Goal: Information Seeking & Learning: Learn about a topic

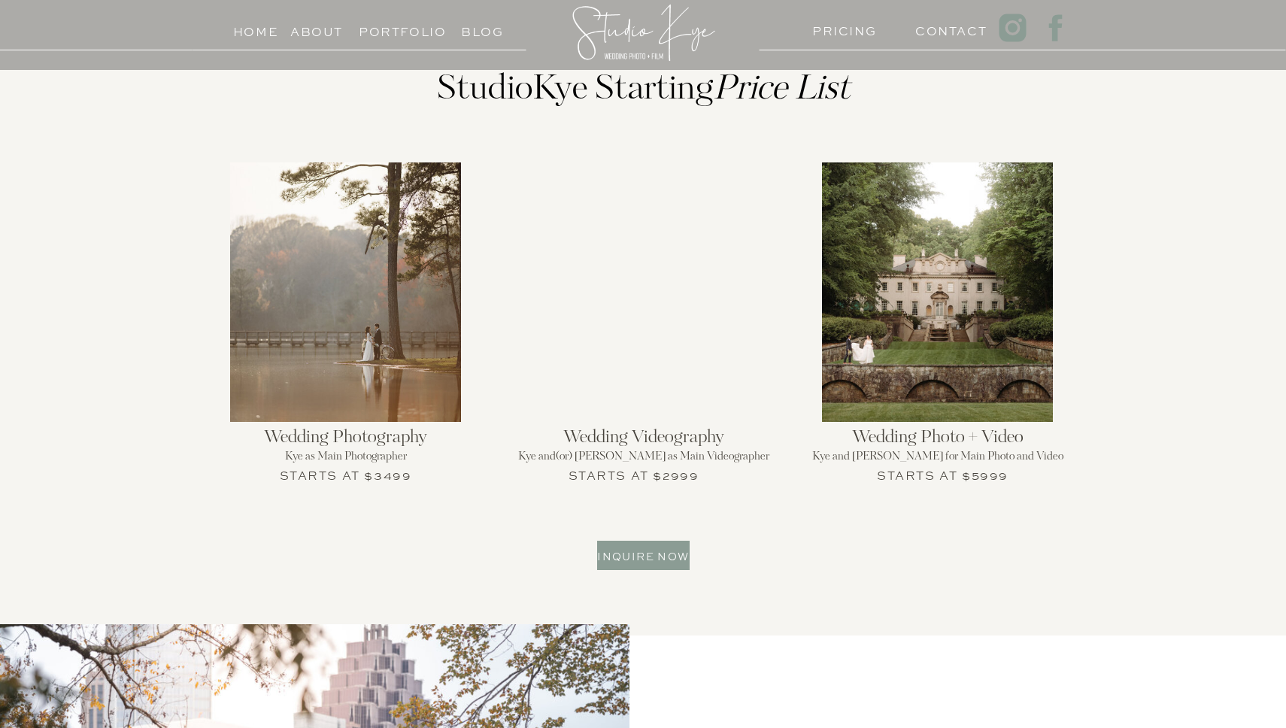
scroll to position [1895, 0]
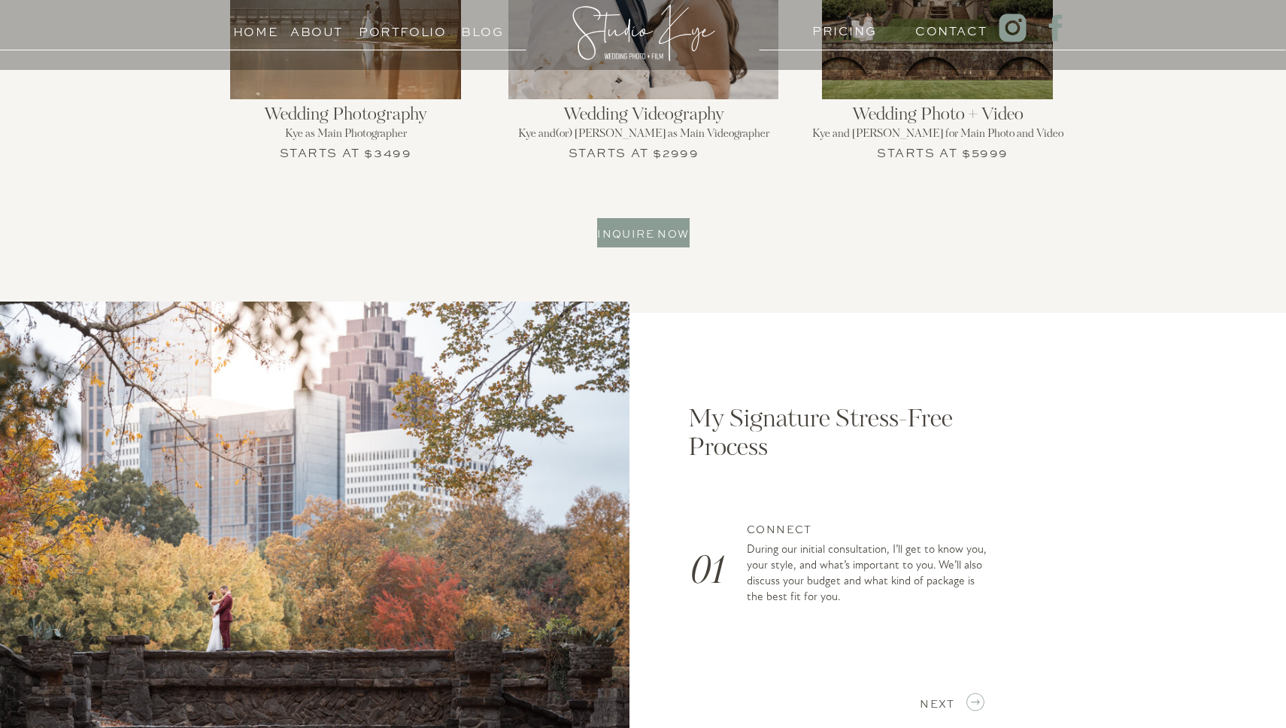
click at [385, 31] on h3 "Portfolio" at bounding box center [393, 28] width 68 height 14
click at [830, 28] on h3 "PRICING" at bounding box center [841, 27] width 58 height 14
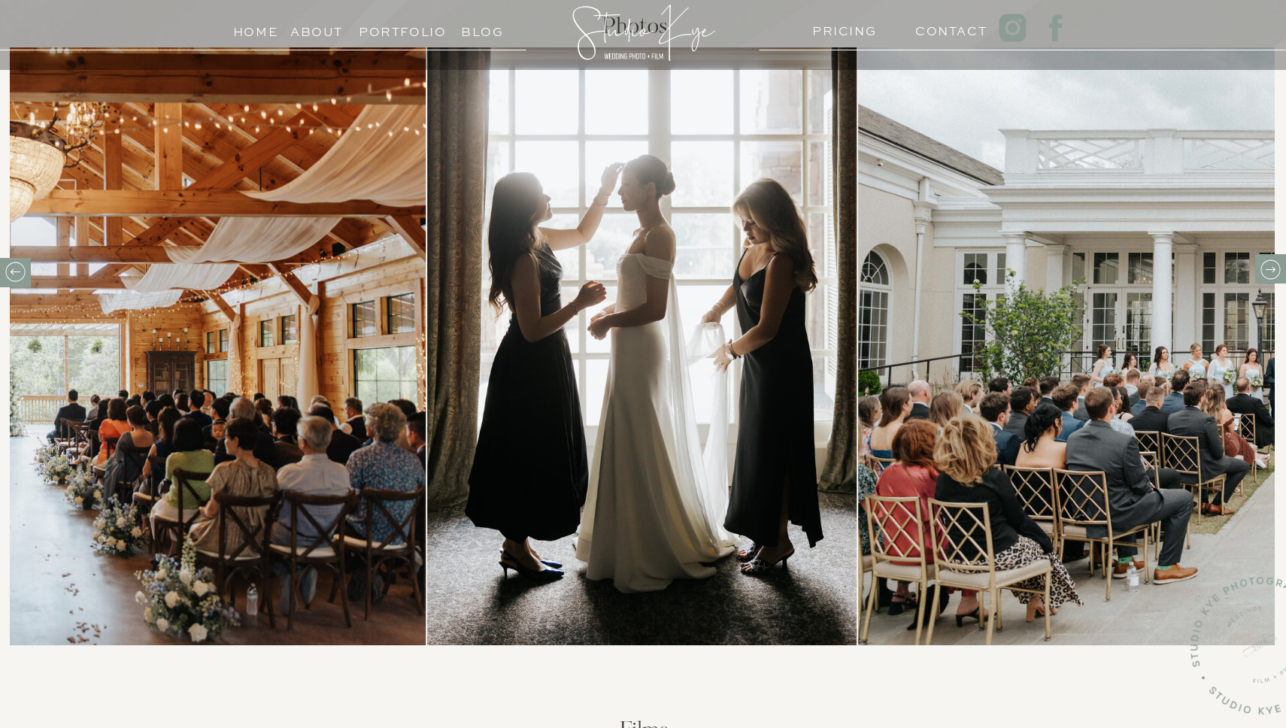
scroll to position [513, 0]
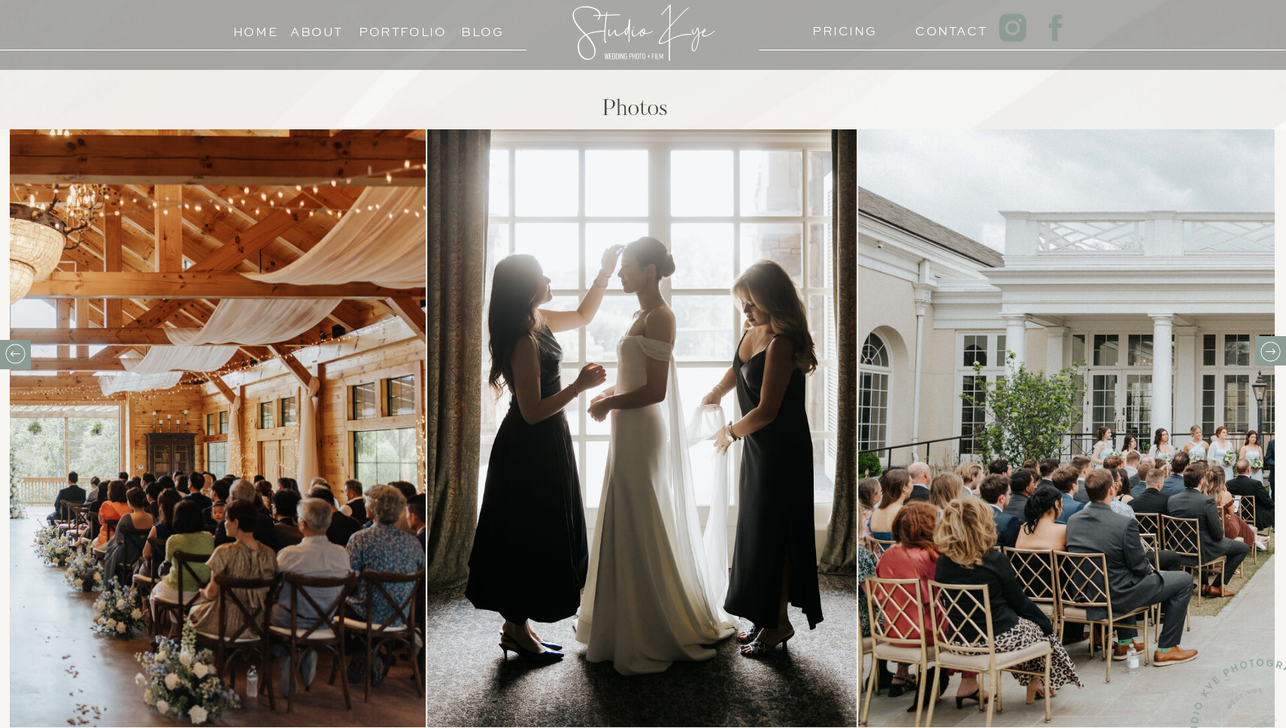
click at [1273, 360] on icon at bounding box center [1270, 351] width 20 height 20
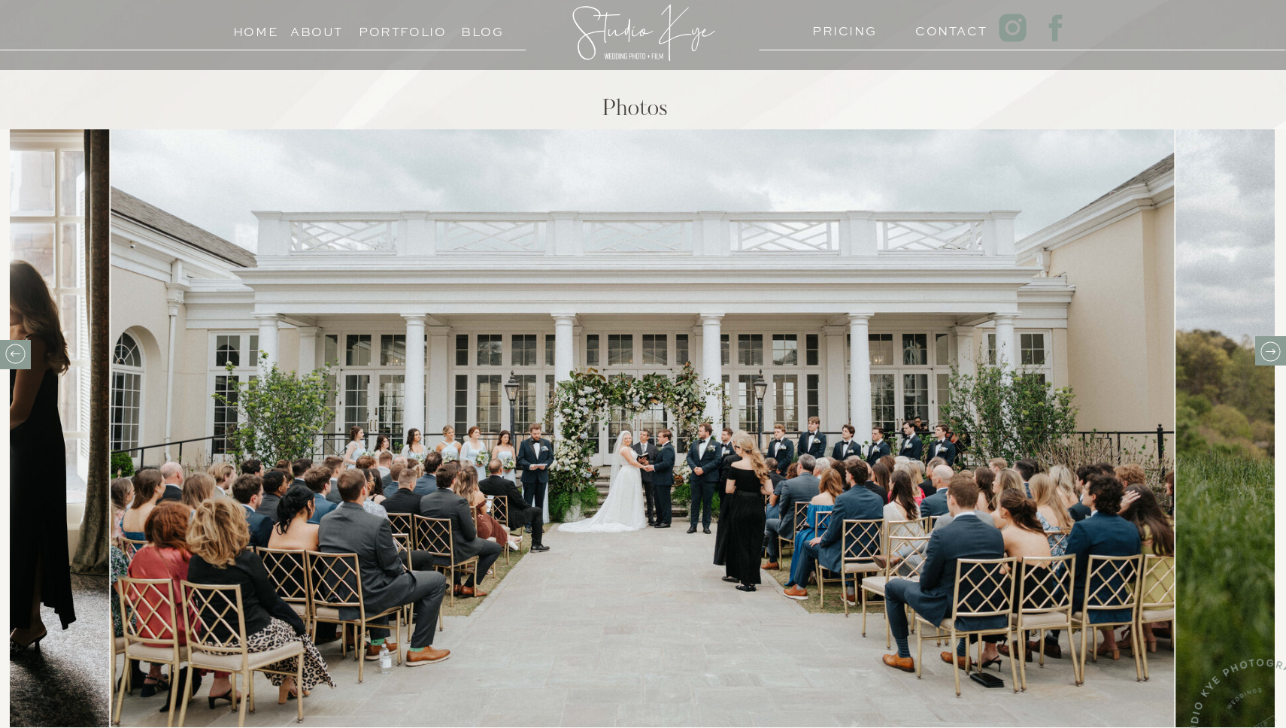
click at [1274, 359] on icon at bounding box center [1270, 351] width 23 height 23
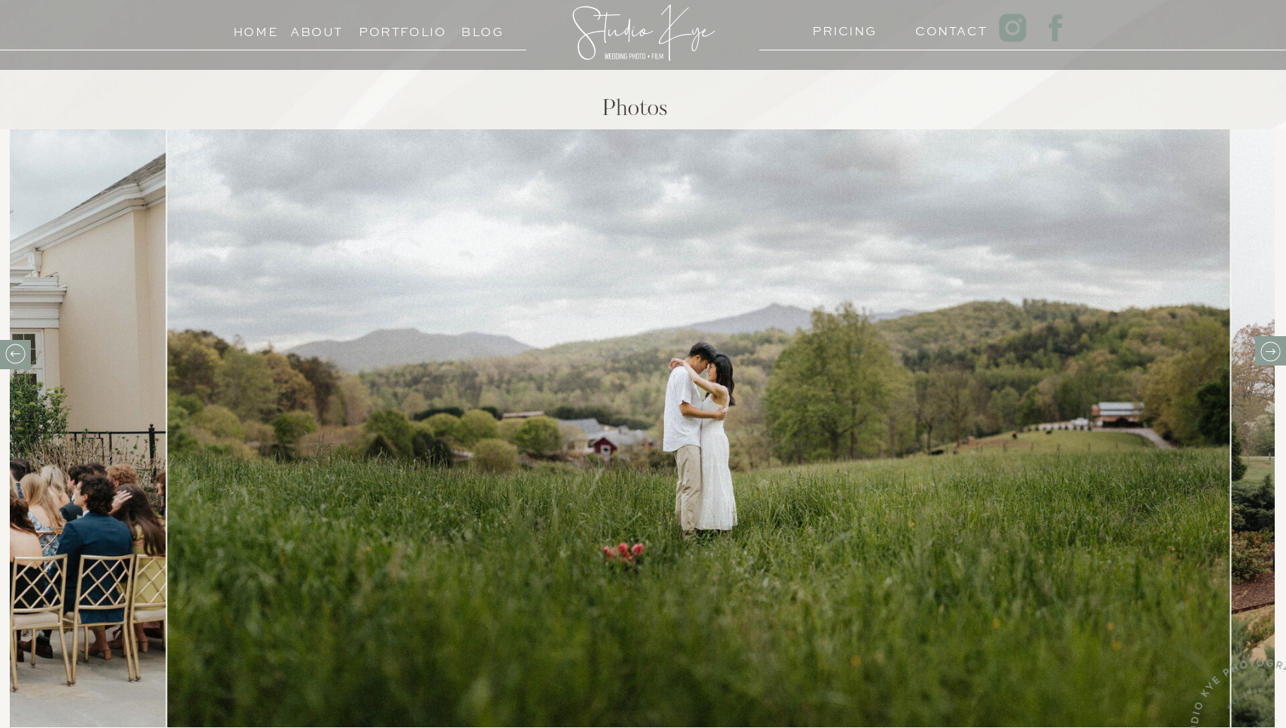
click at [1274, 359] on icon at bounding box center [1270, 351] width 23 height 23
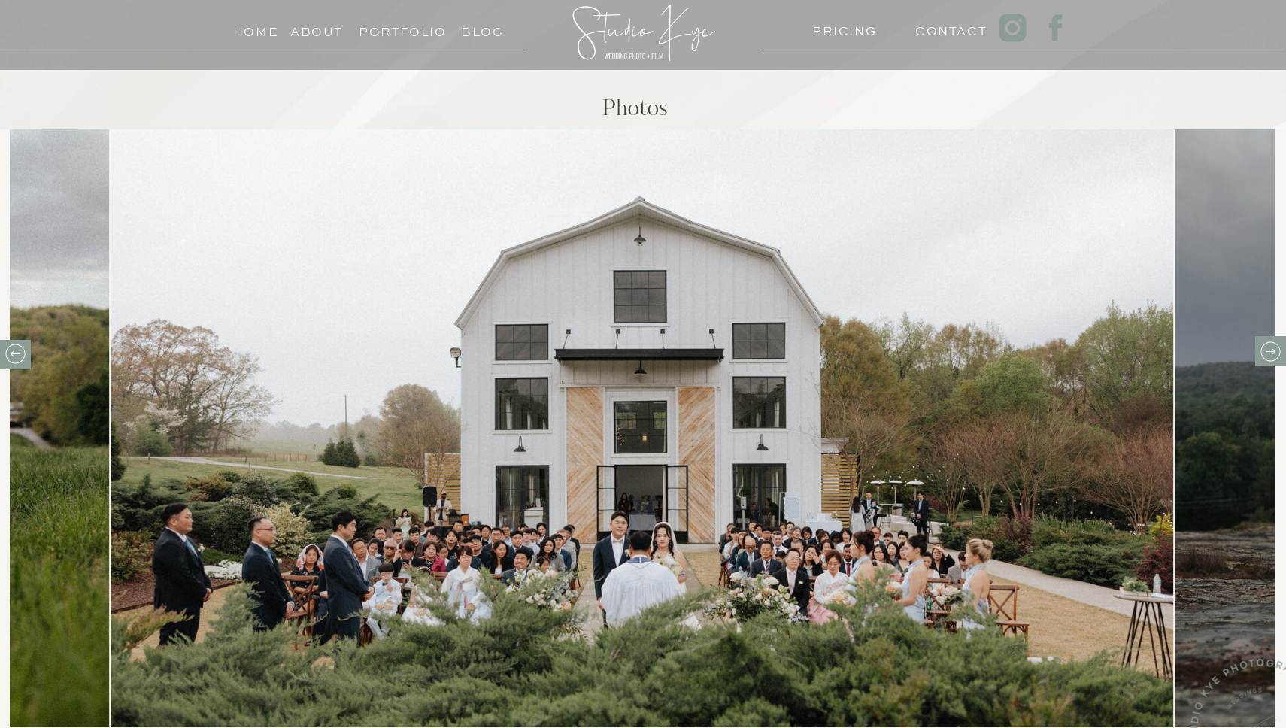
click at [1274, 359] on icon at bounding box center [1270, 351] width 23 height 23
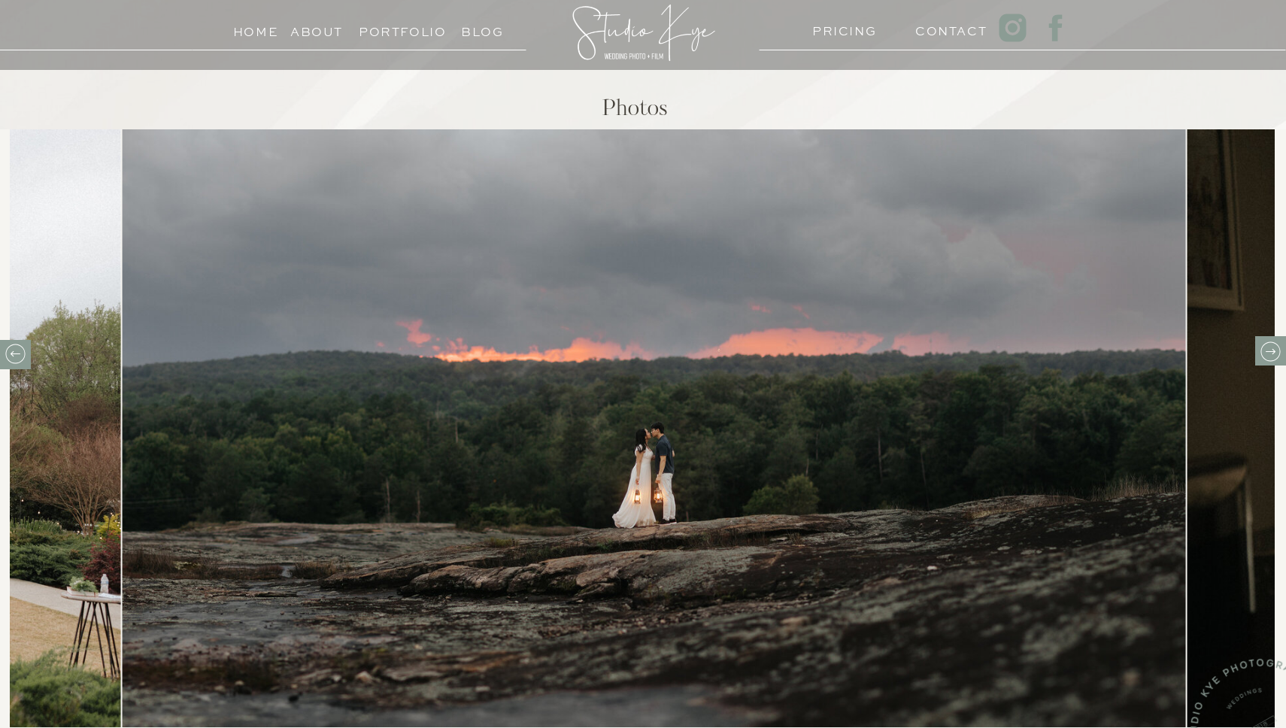
click at [1274, 359] on icon at bounding box center [1270, 351] width 23 height 23
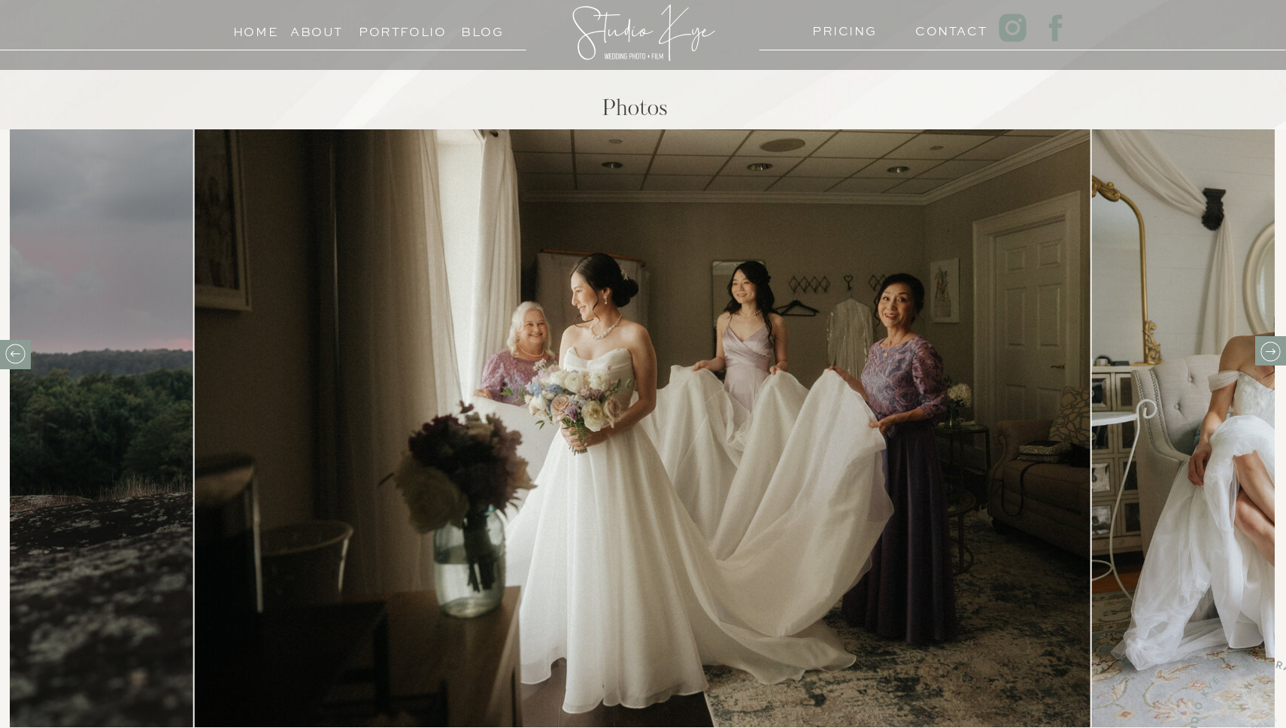
click at [1262, 350] on icon at bounding box center [1270, 351] width 23 height 23
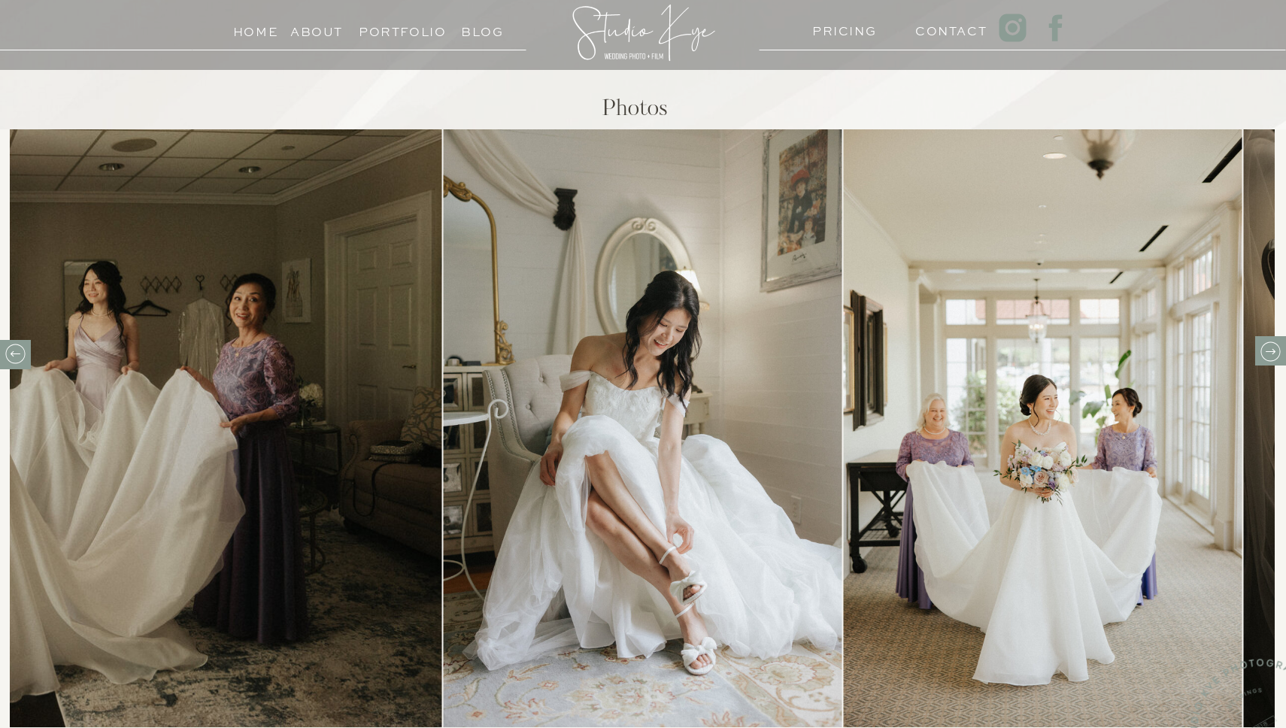
click at [1264, 362] on icon at bounding box center [1270, 351] width 23 height 23
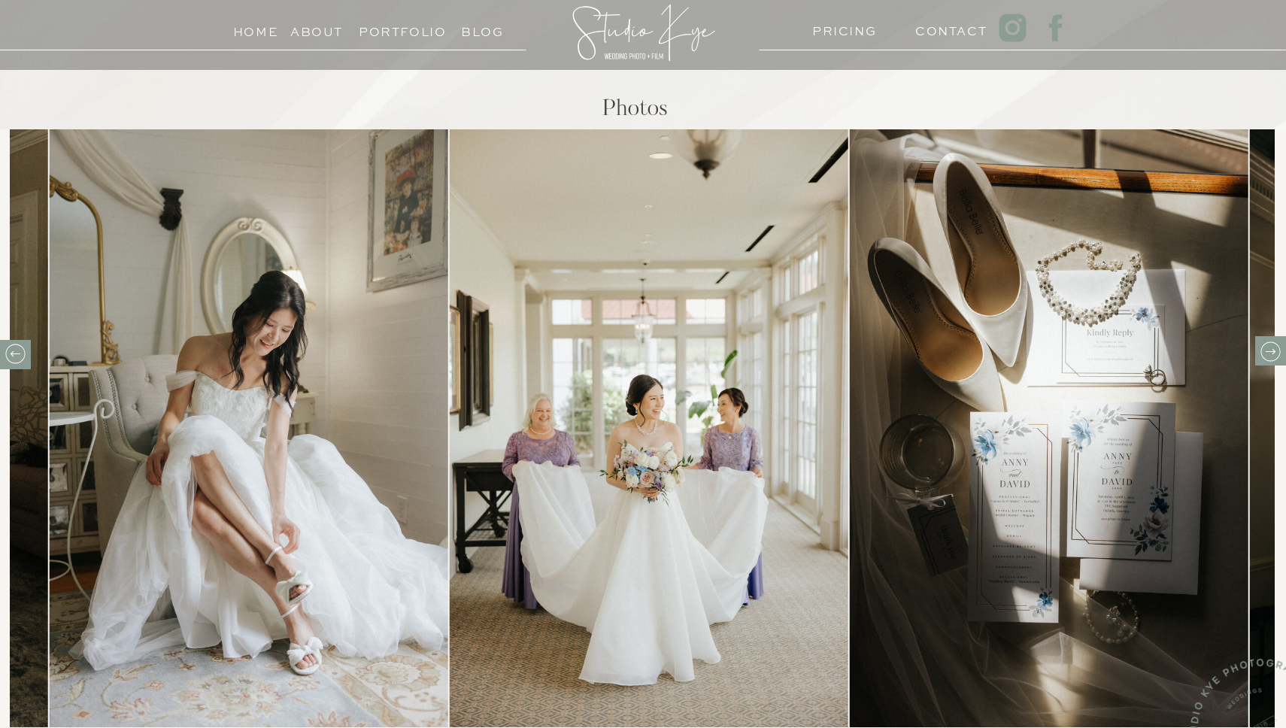
click at [1265, 359] on icon at bounding box center [1270, 351] width 23 height 23
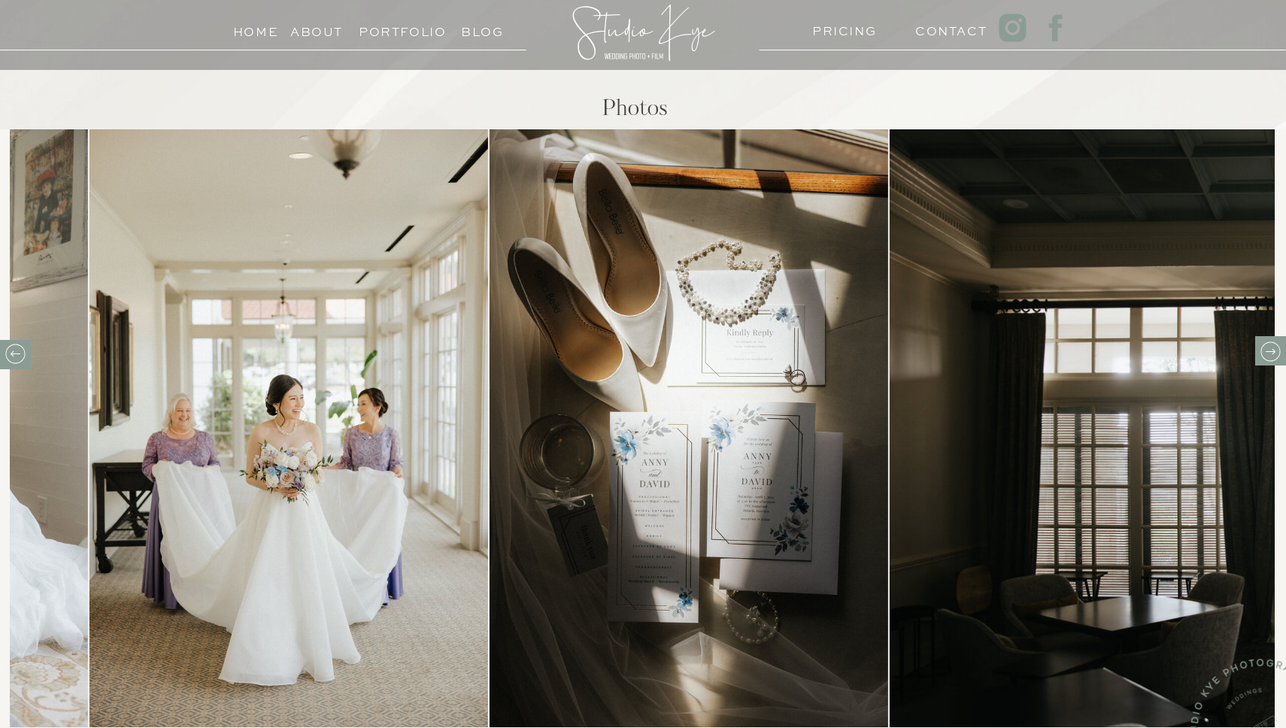
click at [1265, 359] on icon at bounding box center [1270, 351] width 23 height 23
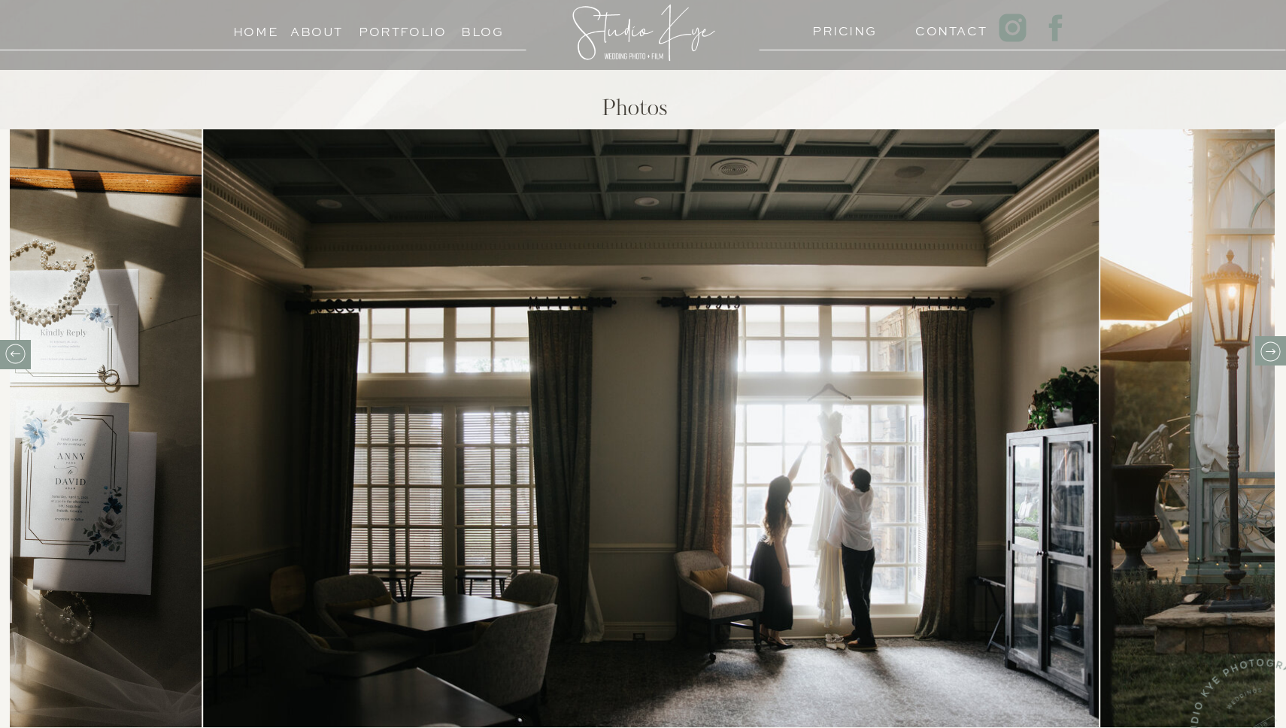
click at [1265, 357] on icon at bounding box center [1270, 351] width 23 height 23
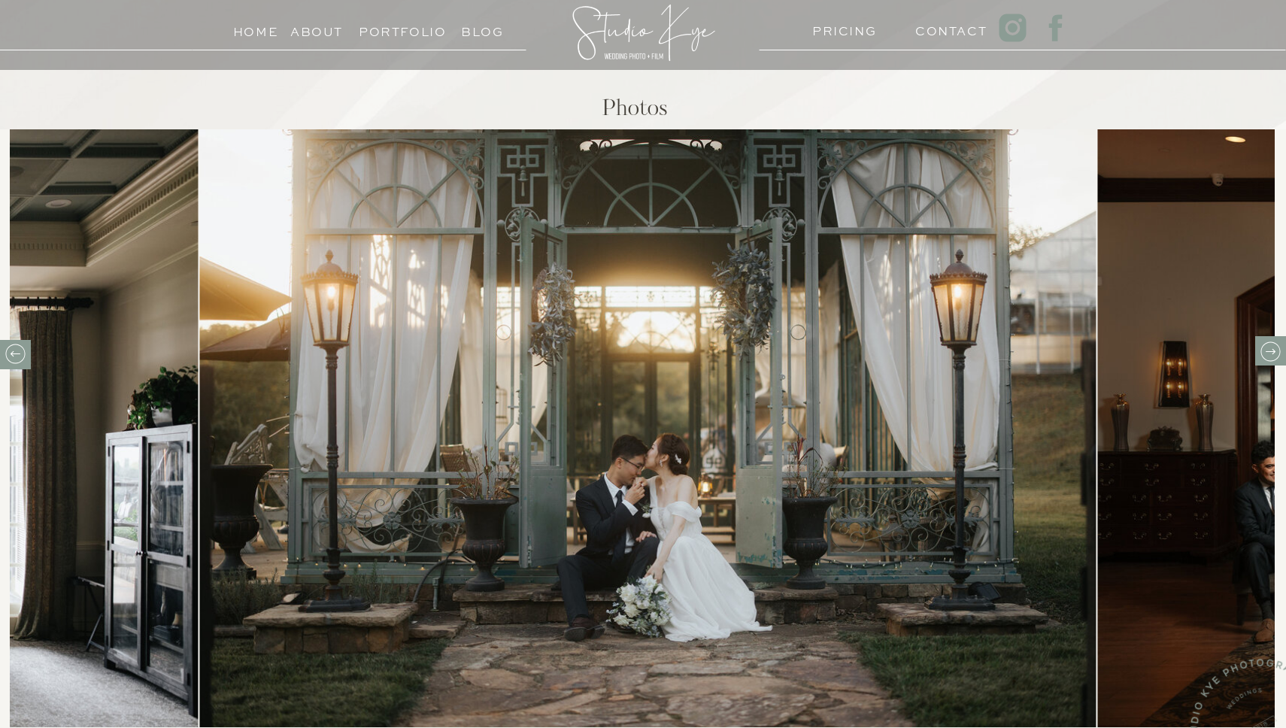
click at [1265, 357] on icon at bounding box center [1270, 351] width 23 height 23
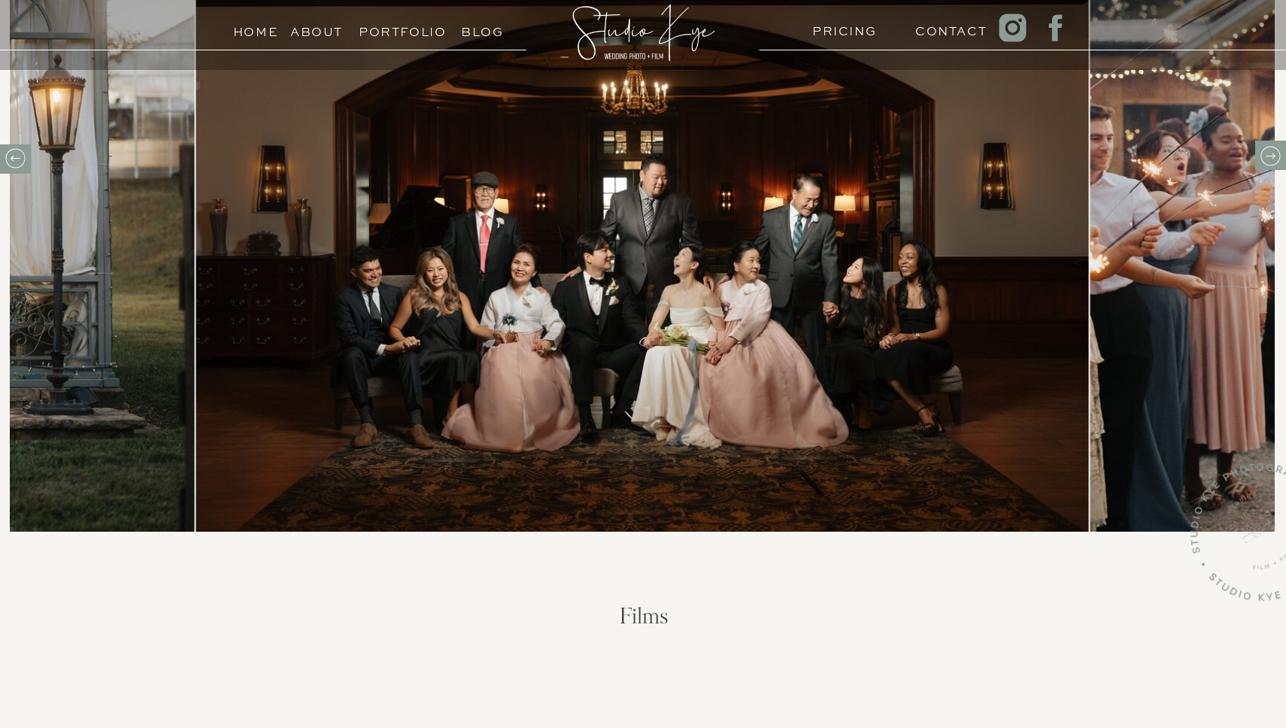
scroll to position [382, 0]
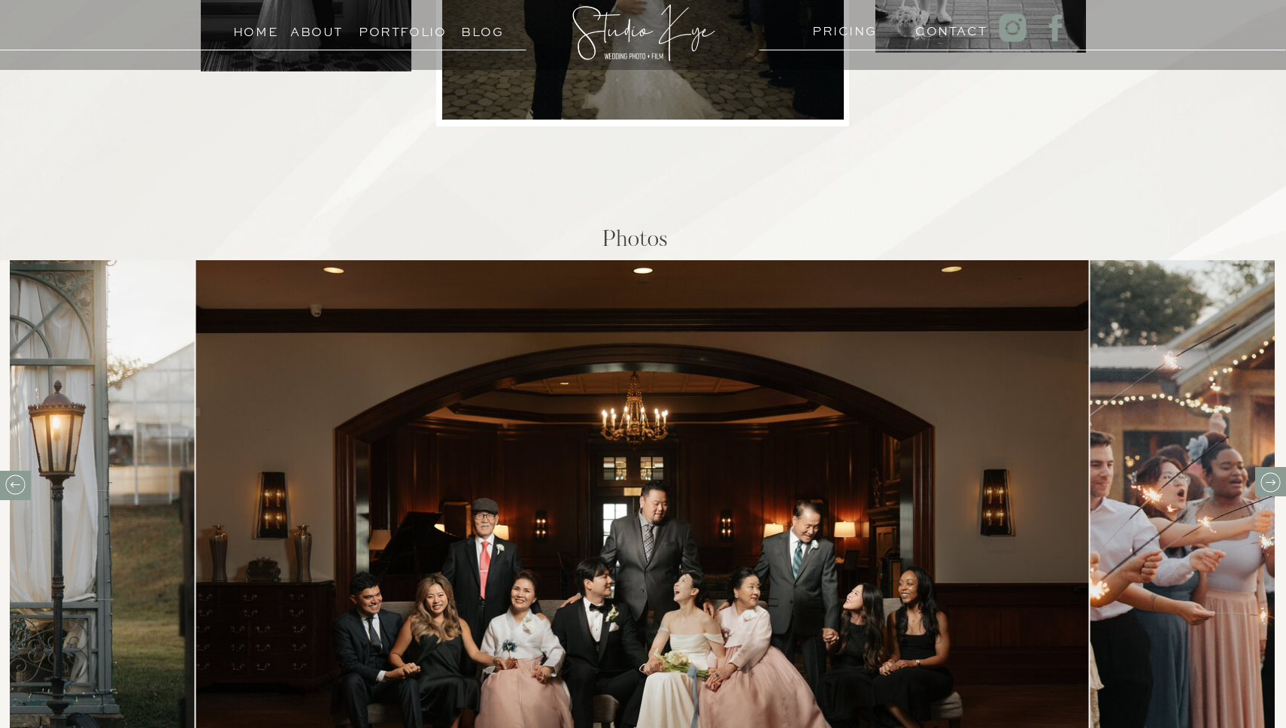
click at [846, 32] on h3 "PRICING" at bounding box center [841, 27] width 58 height 14
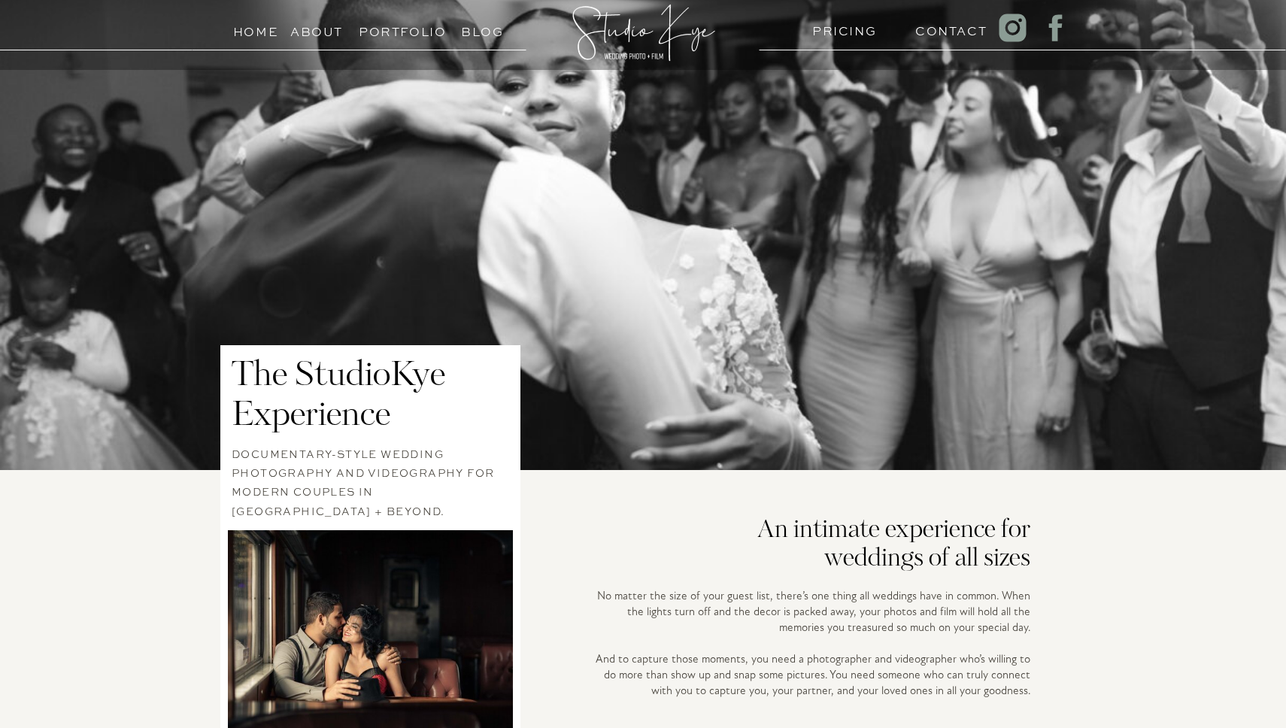
scroll to position [1687, 0]
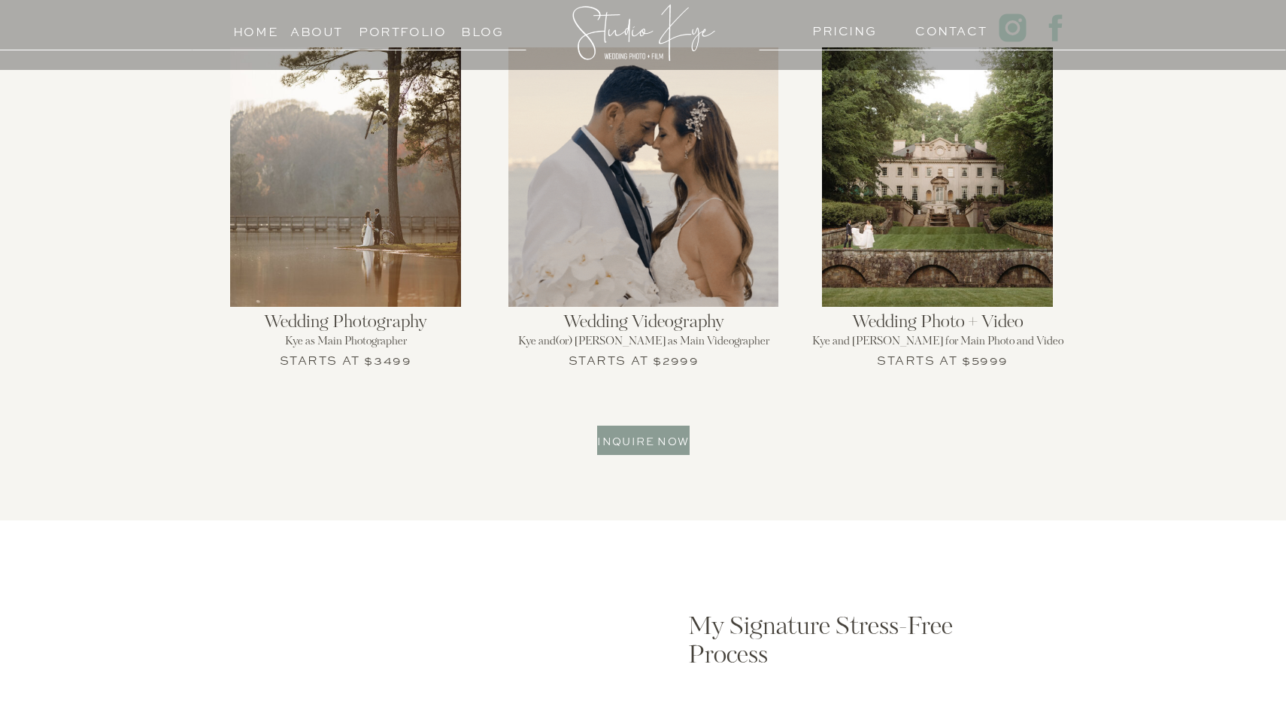
click at [368, 316] on h2 "Wedding Photography" at bounding box center [345, 324] width 294 height 23
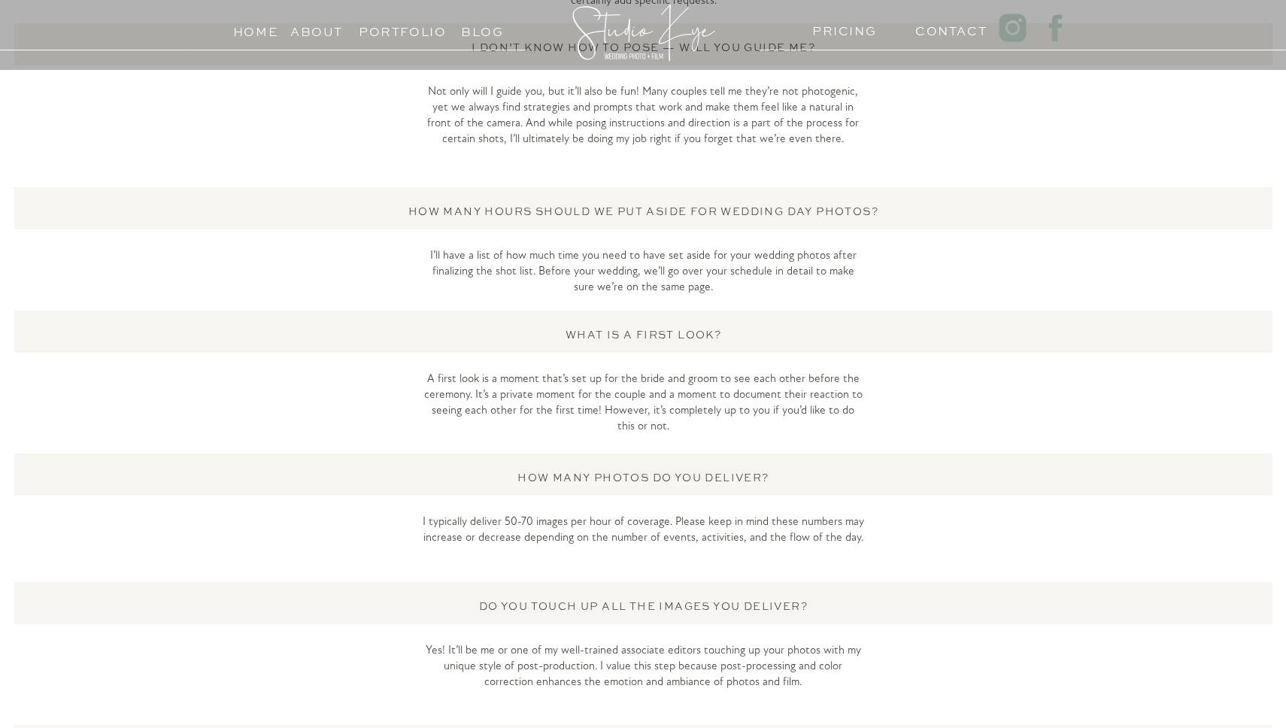
scroll to position [3581, 0]
